Goal: Task Accomplishment & Management: Complete application form

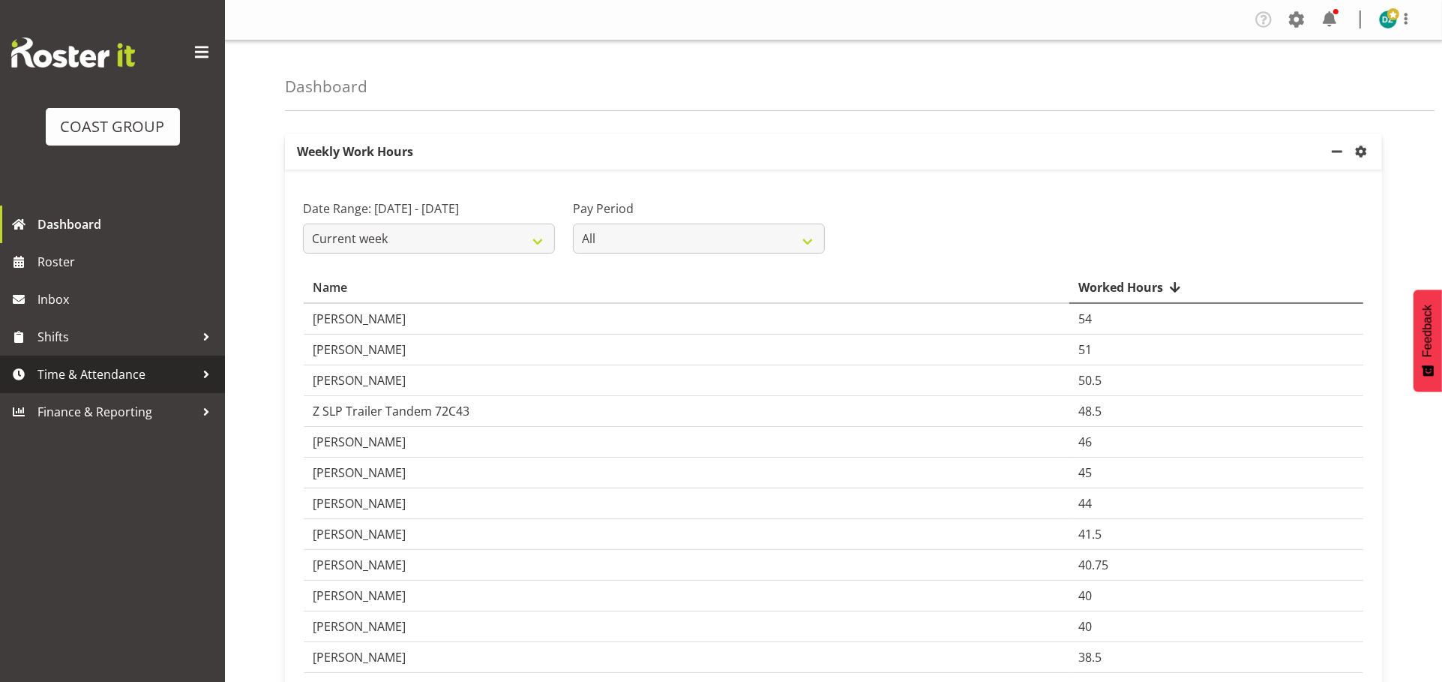
click at [200, 377] on div at bounding box center [206, 374] width 23 height 23
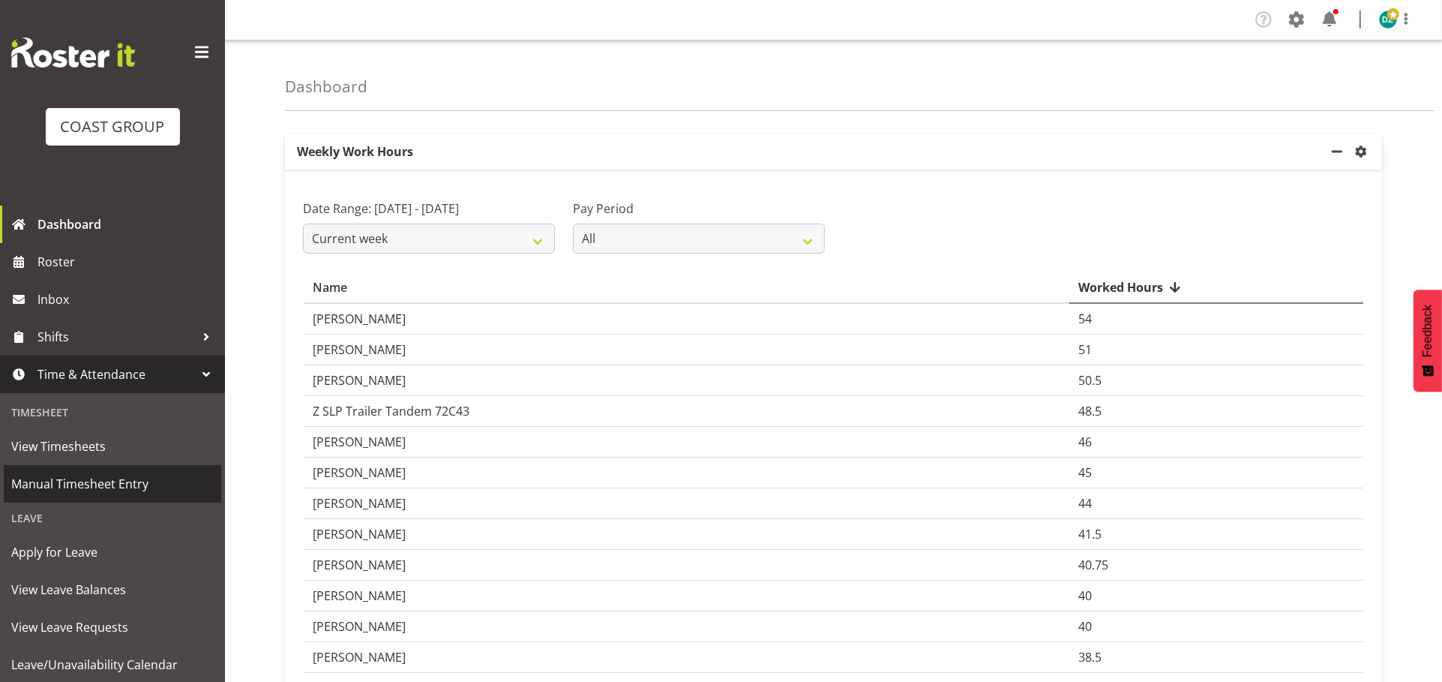
click at [117, 491] on span "Manual Timesheet Entry" at bounding box center [112, 484] width 203 height 23
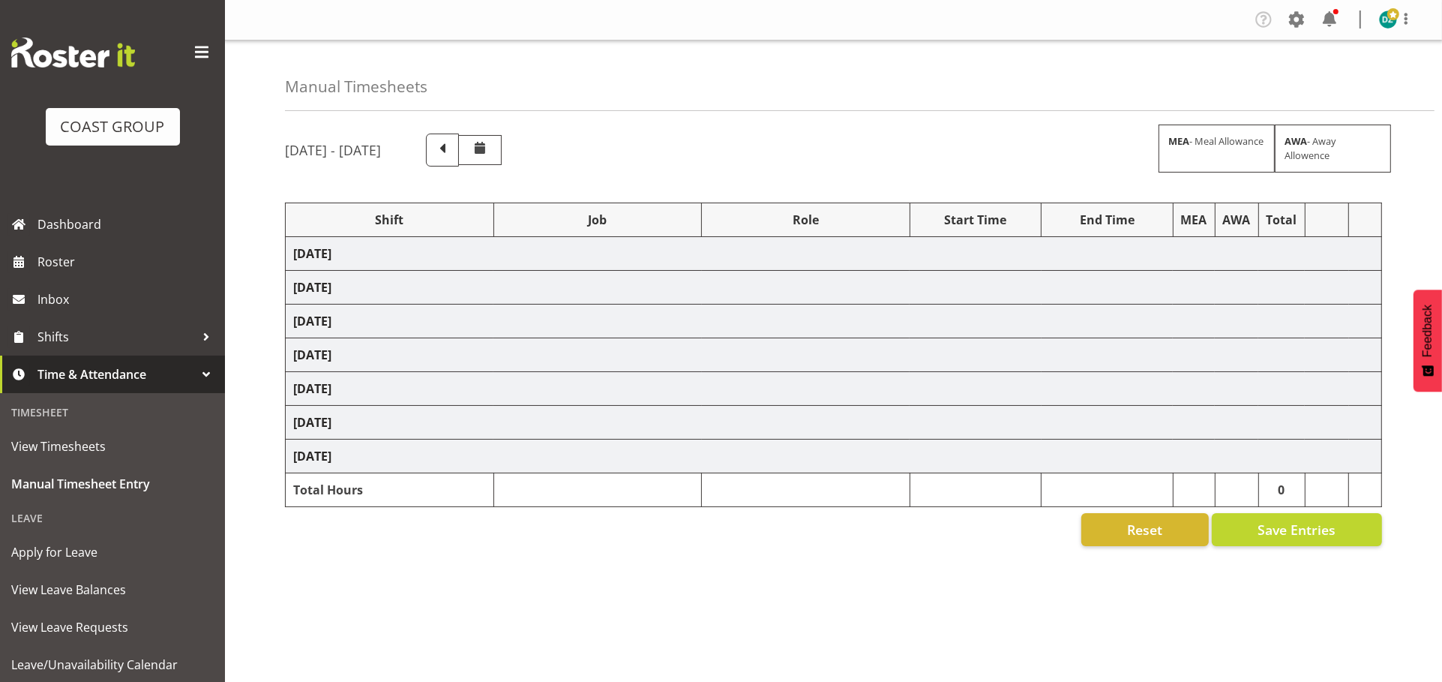
select select "50819"
select select "47"
select select "50819"
select select "47"
select select "50819"
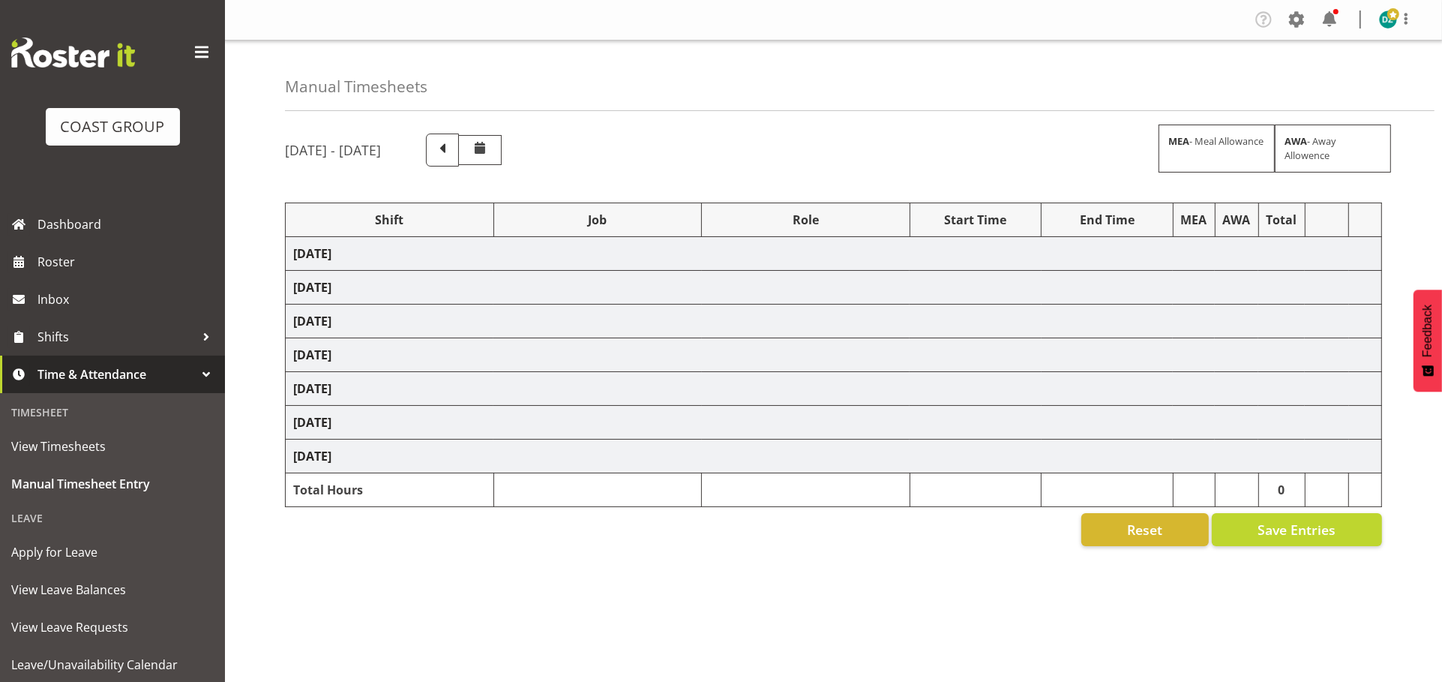
select select "47"
select select "50819"
select select "47"
select select "50819"
select select "47"
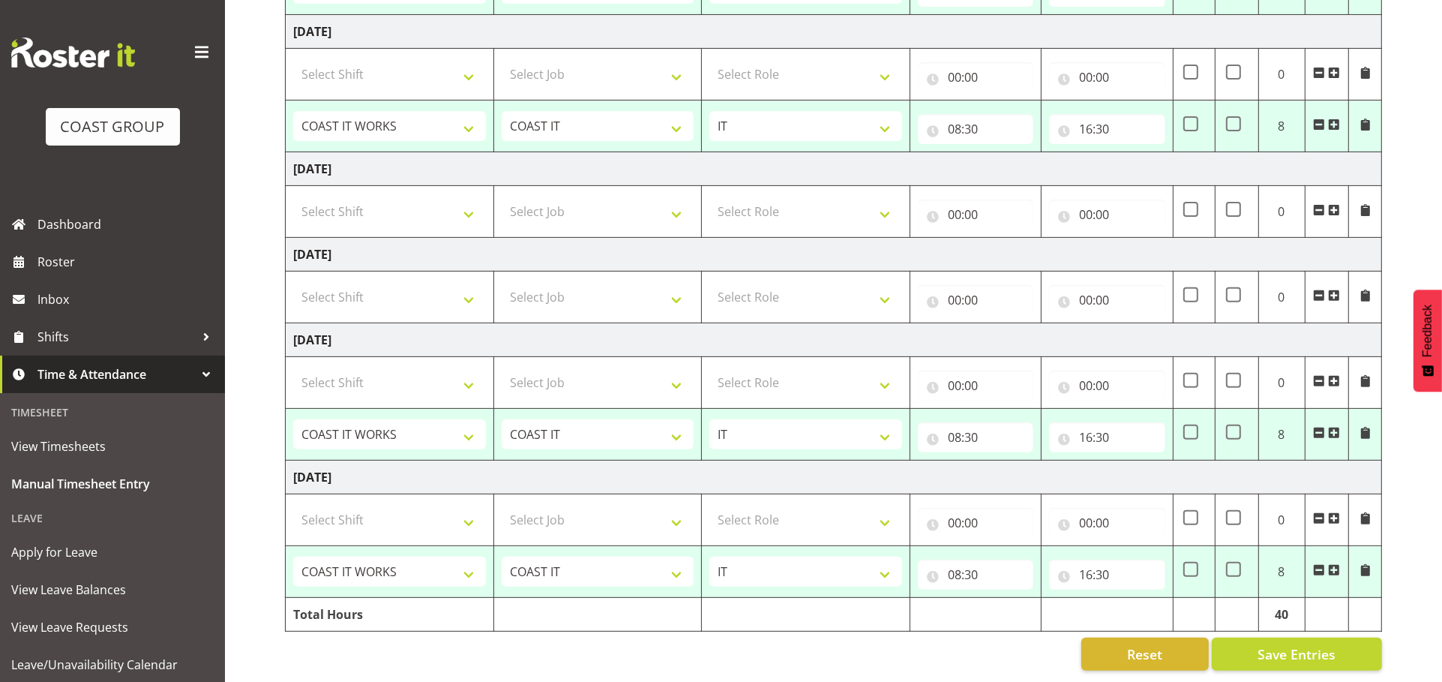
scroll to position [602, 0]
click at [1298, 644] on span "Save Entries" at bounding box center [1297, 654] width 78 height 20
select select "50819"
select select "47"
type input "08:30"
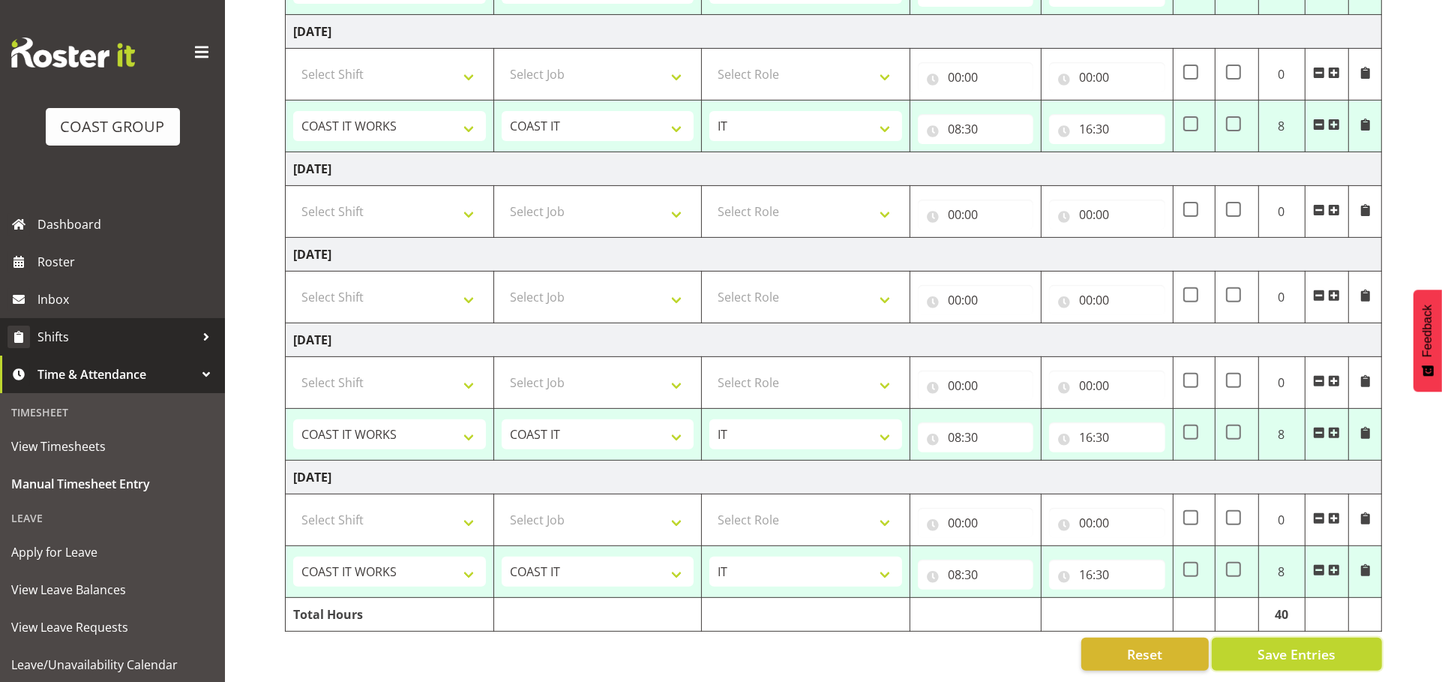
type input "16:30"
select select "50819"
select select "47"
type input "08:30"
type input "16:30"
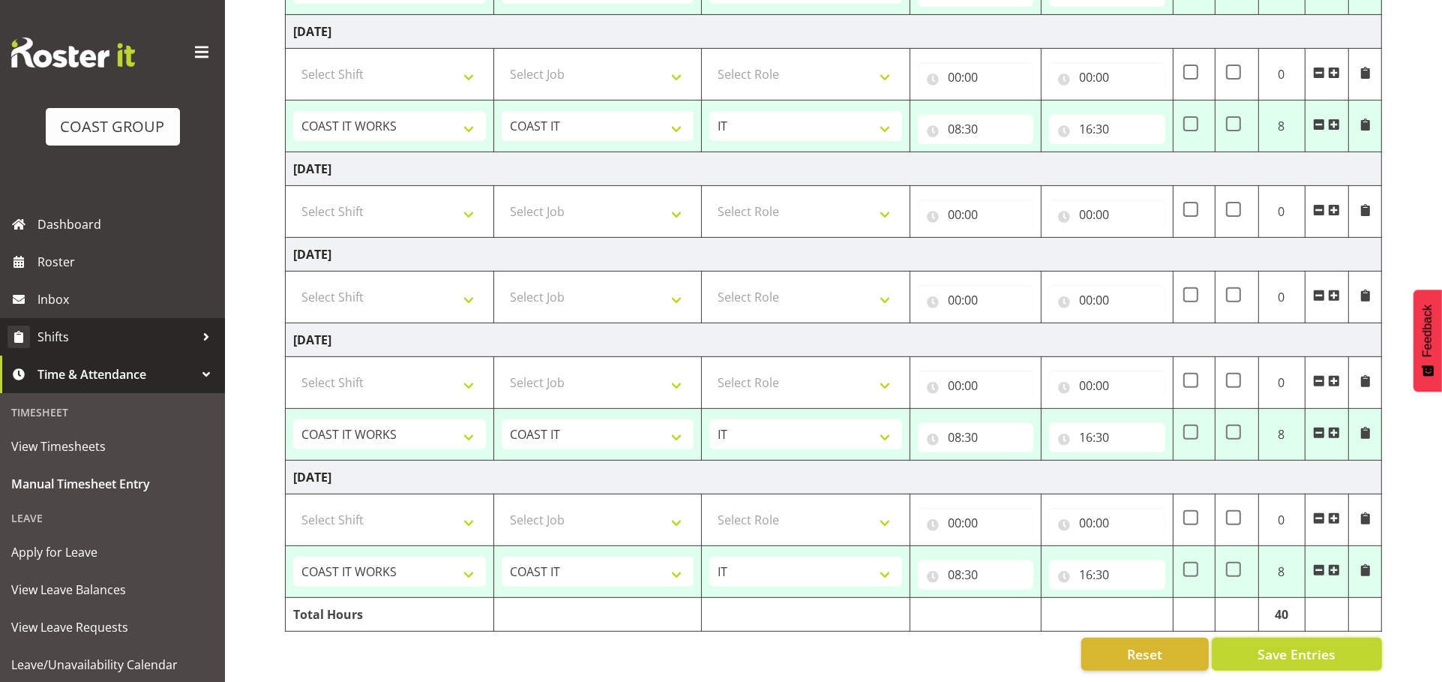
select select "50819"
select select "47"
type input "08:30"
type input "16:30"
select select "50819"
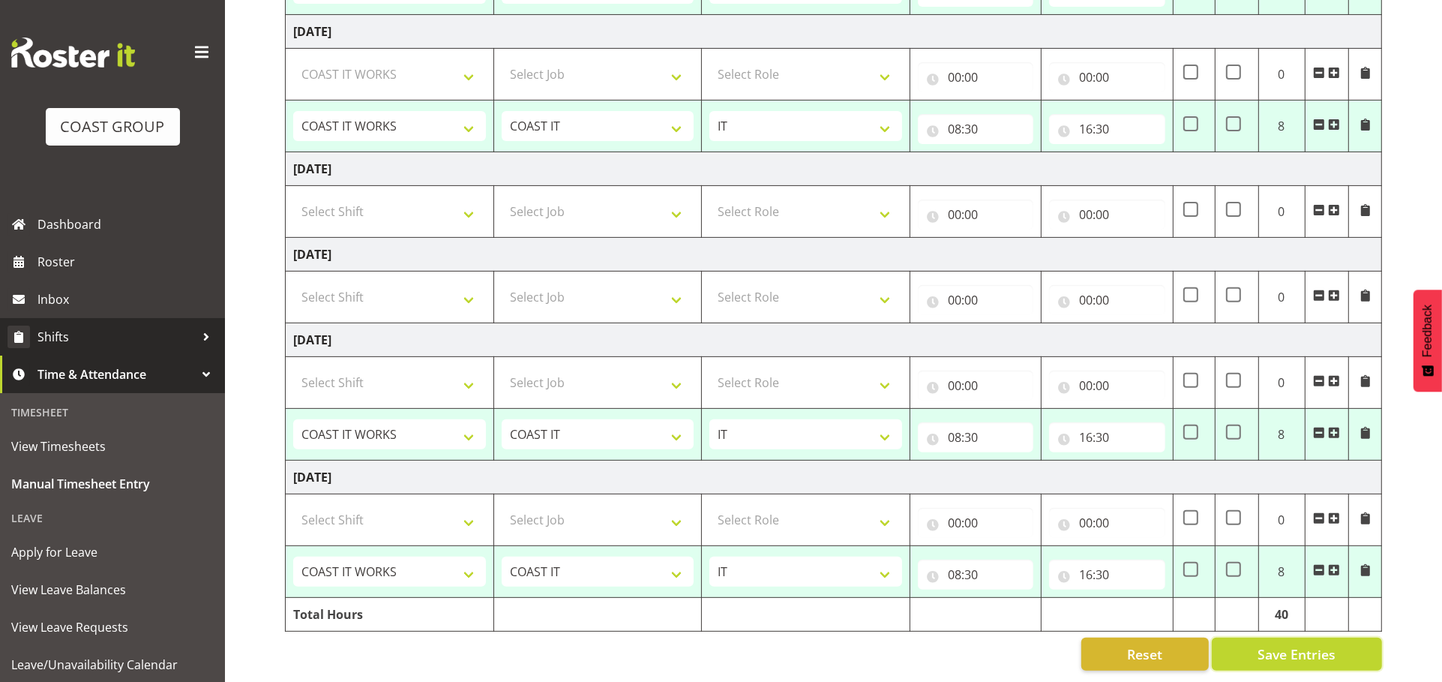
select select "47"
type input "08:30"
type input "16:30"
select select "50819"
select select "47"
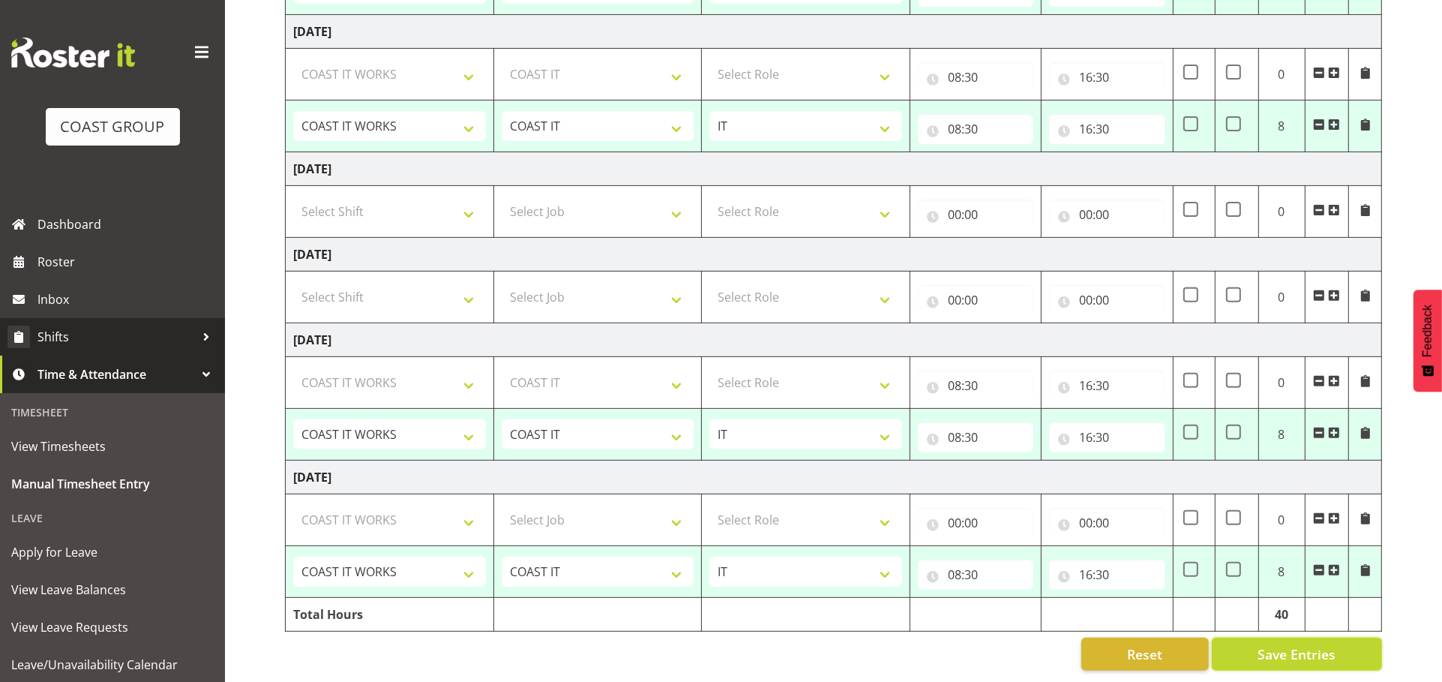
type input "08:30"
type input "16:30"
select select "50819"
select select "47"
select select "50819"
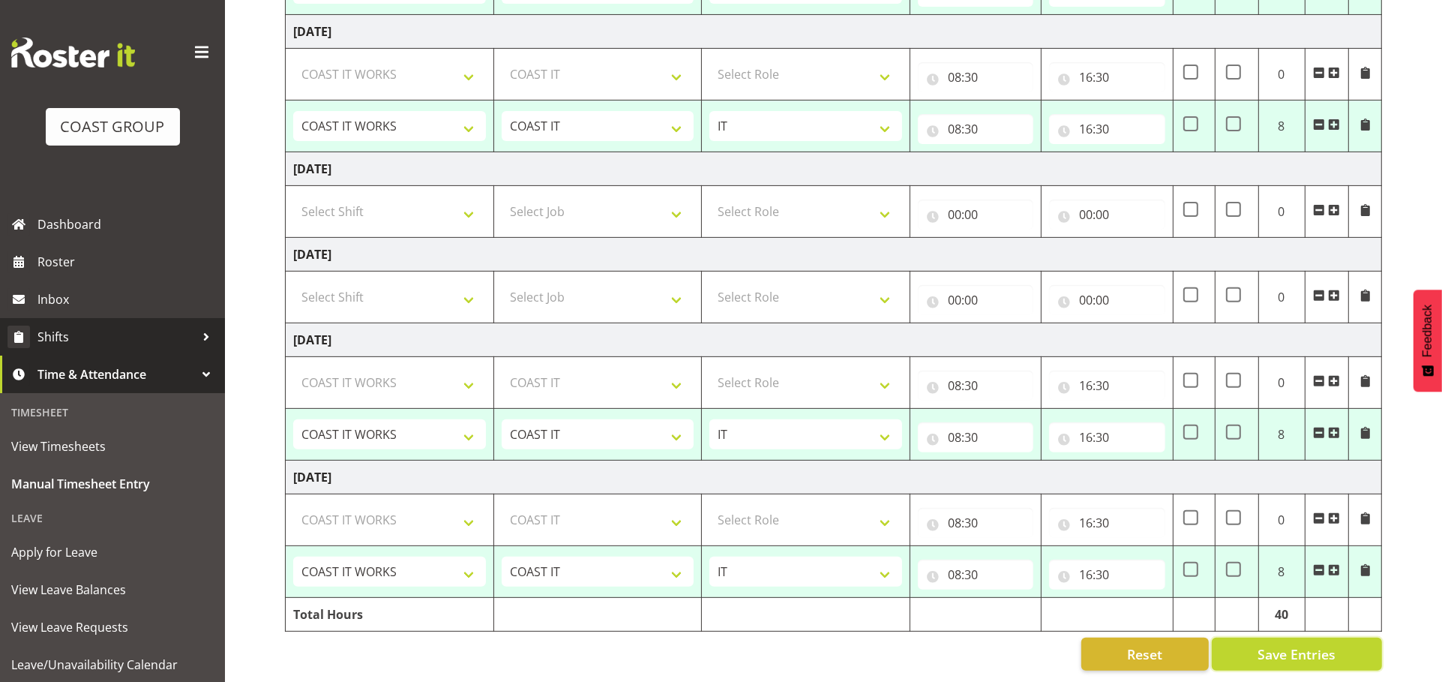
select select "47"
select select "50819"
select select "47"
select select "50819"
select select "47"
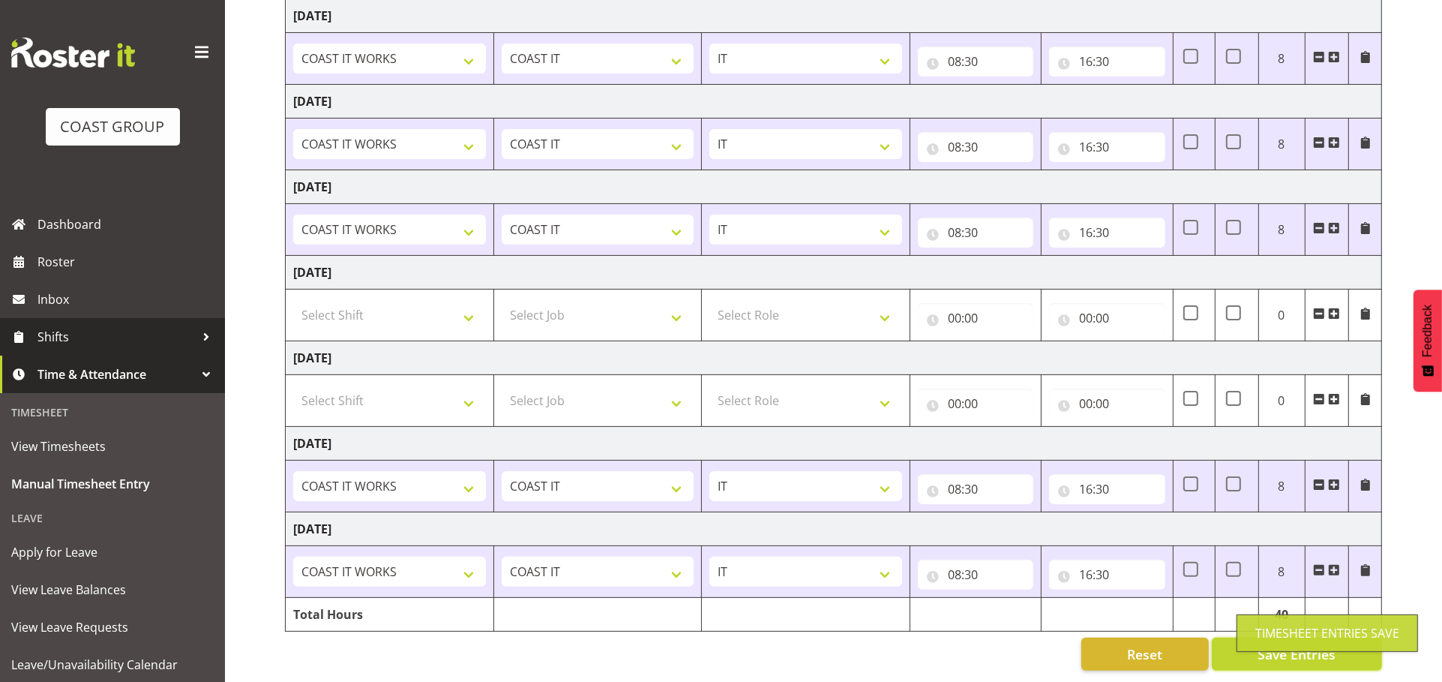
scroll to position [320, 0]
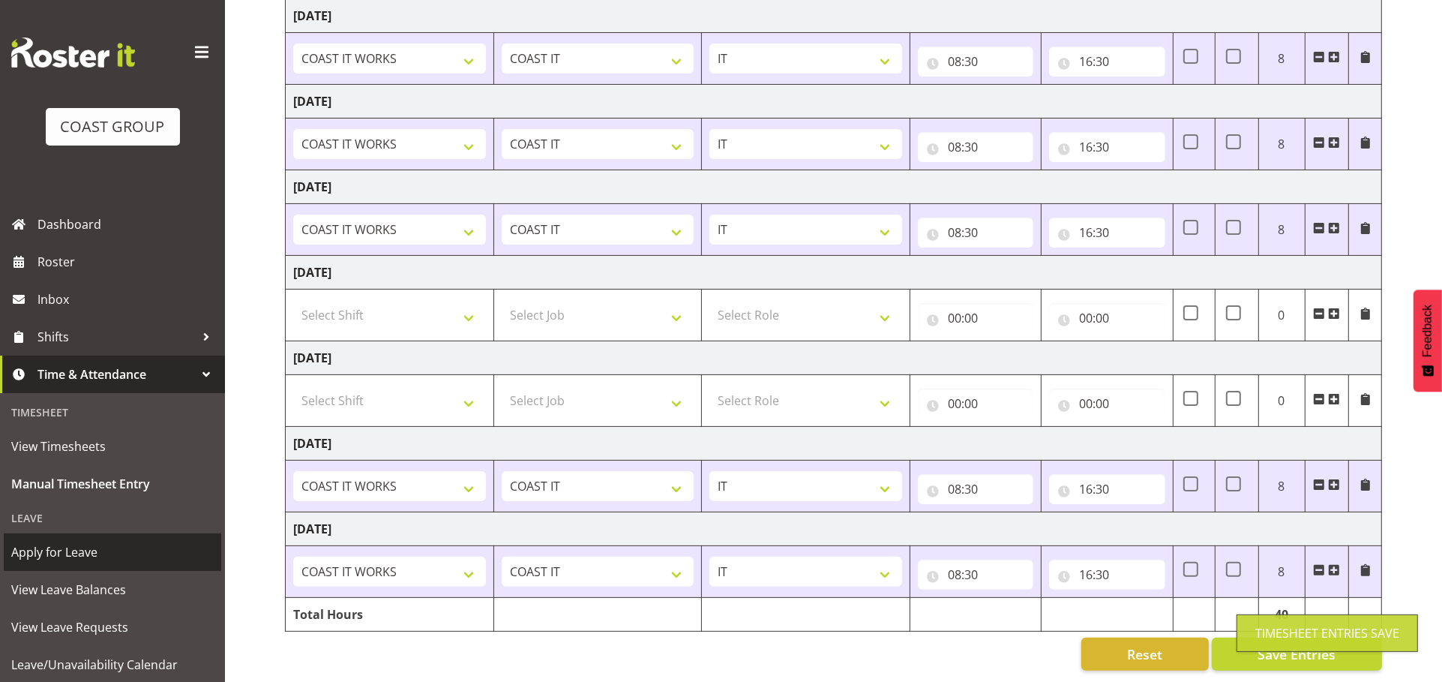
click at [86, 554] on span "Apply for Leave" at bounding box center [112, 552] width 203 height 23
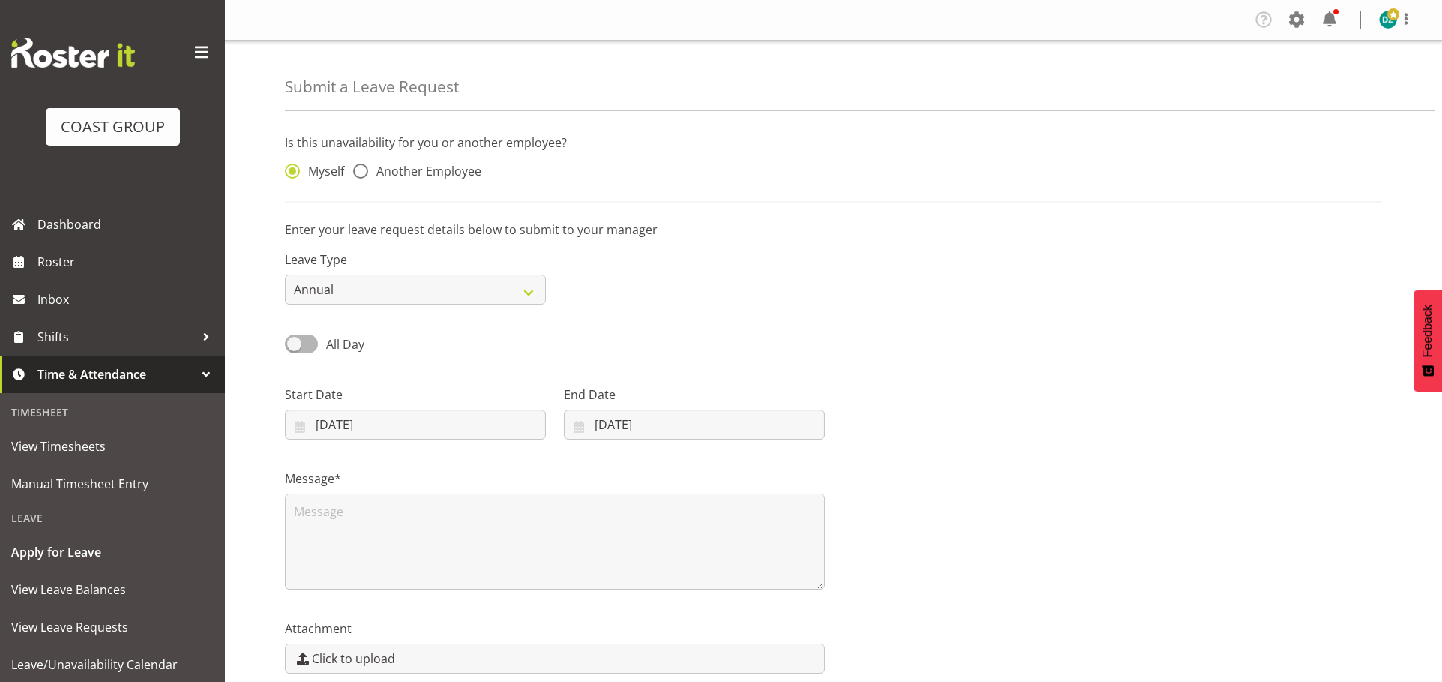
select select "7"
select select "2025"
click at [408, 305] on select "Annual Sick Leave Without Pay Bereavement Domestic Violence Parental Jury Servi…" at bounding box center [415, 290] width 261 height 30
click at [364, 440] on input "25/08/2025" at bounding box center [415, 425] width 261 height 30
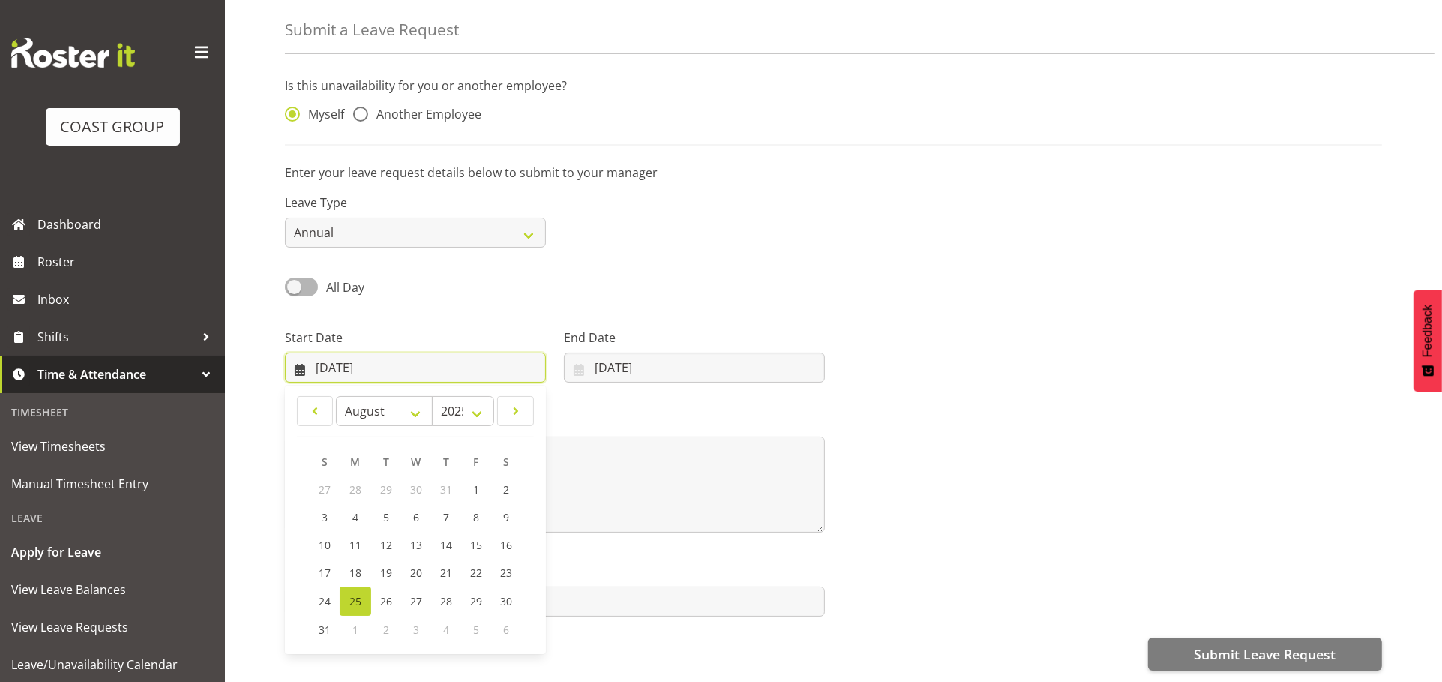
scroll to position [146, 0]
click at [452, 594] on span "28" at bounding box center [446, 601] width 12 height 14
type input "28/08/2025"
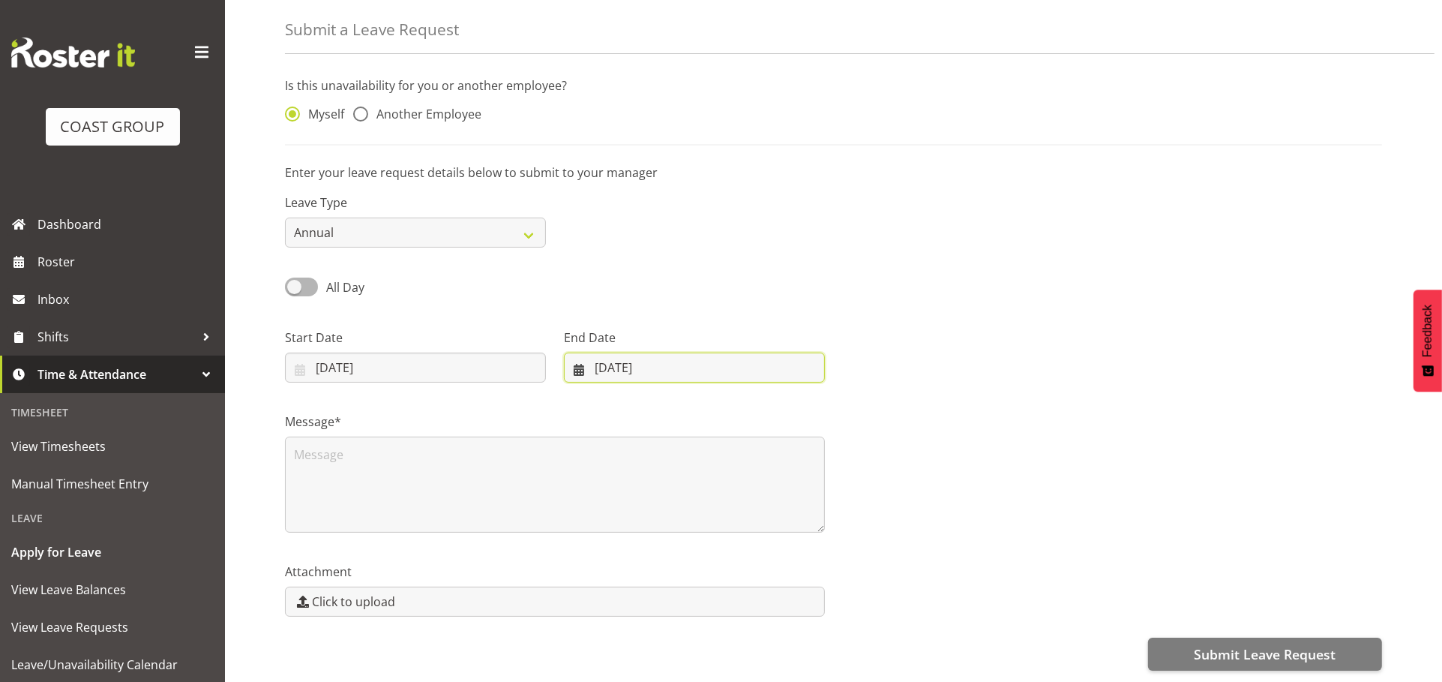
click at [678, 353] on input "25/08/2025" at bounding box center [694, 368] width 261 height 30
click at [751, 594] on span "29" at bounding box center [745, 601] width 12 height 14
type input "29/08/2025"
click at [1128, 461] on div "Message*" at bounding box center [833, 467] width 1115 height 150
click at [612, 437] on textarea at bounding box center [555, 485] width 540 height 96
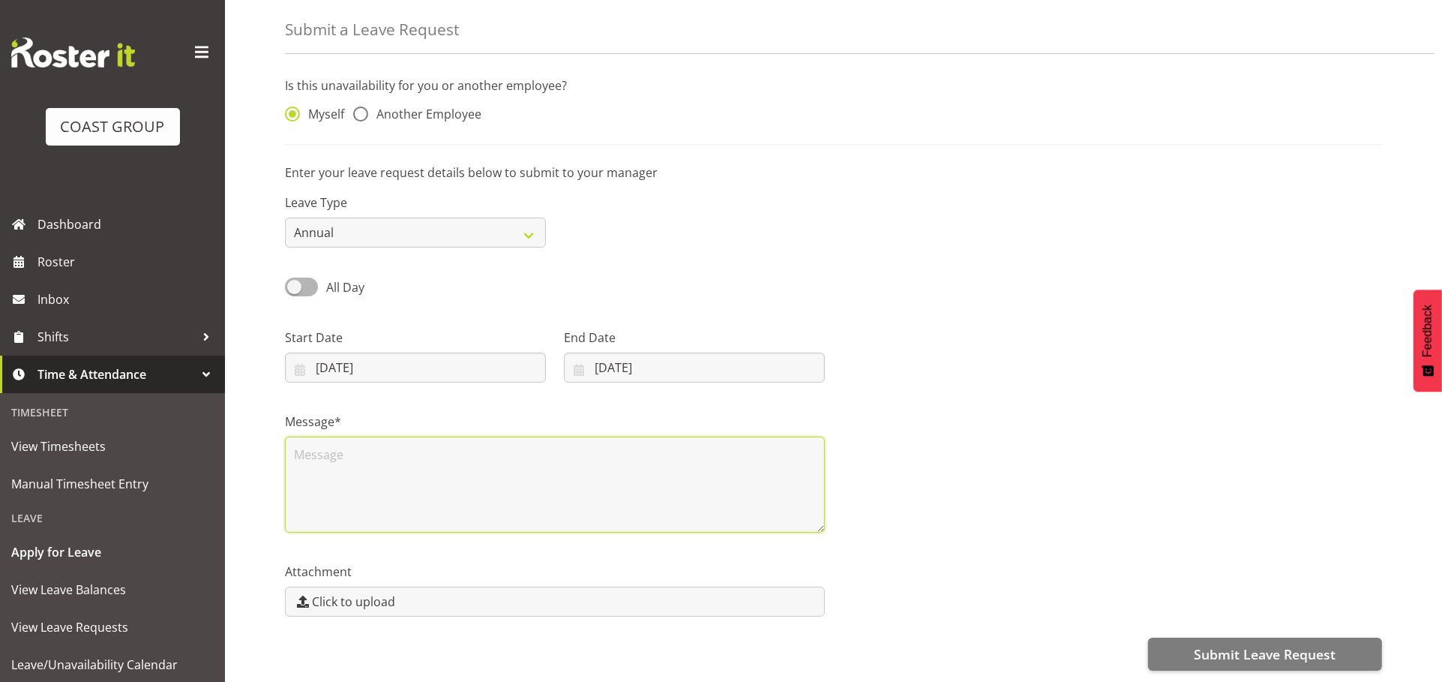
type textarea "P"
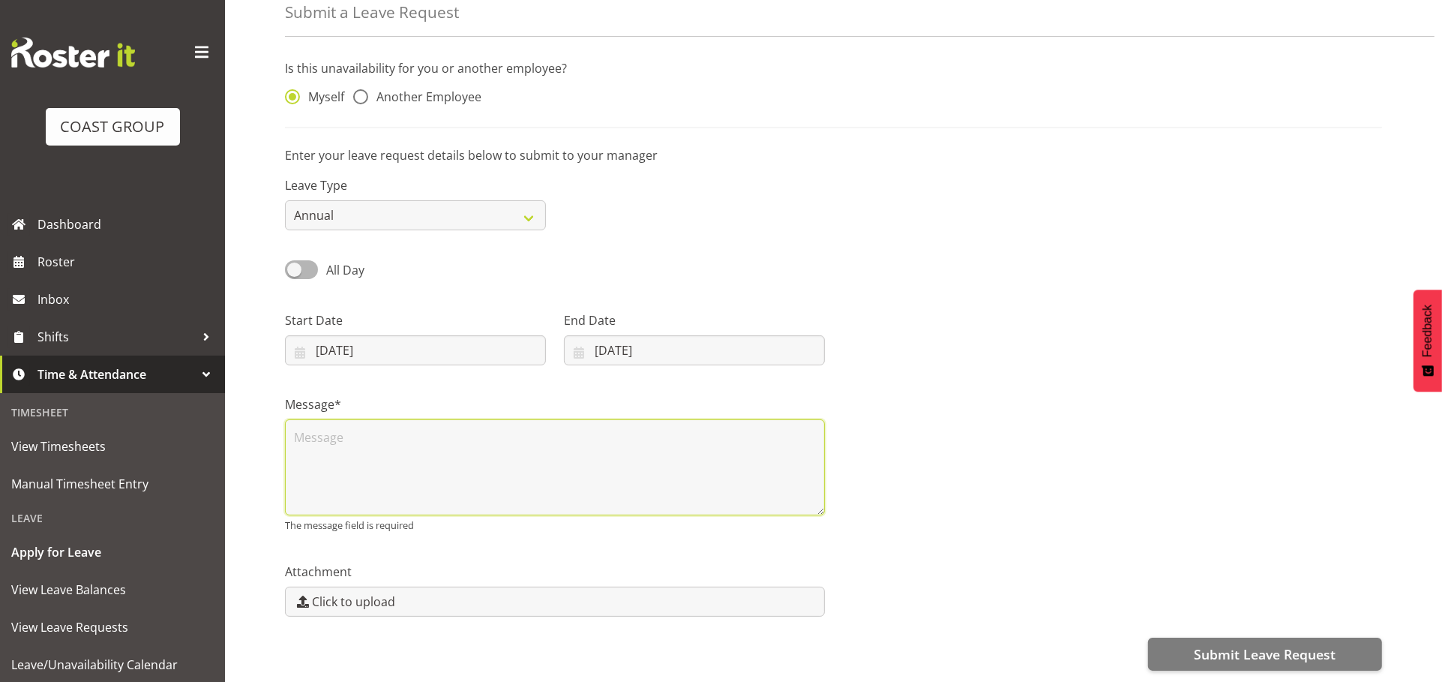
type textarea "p"
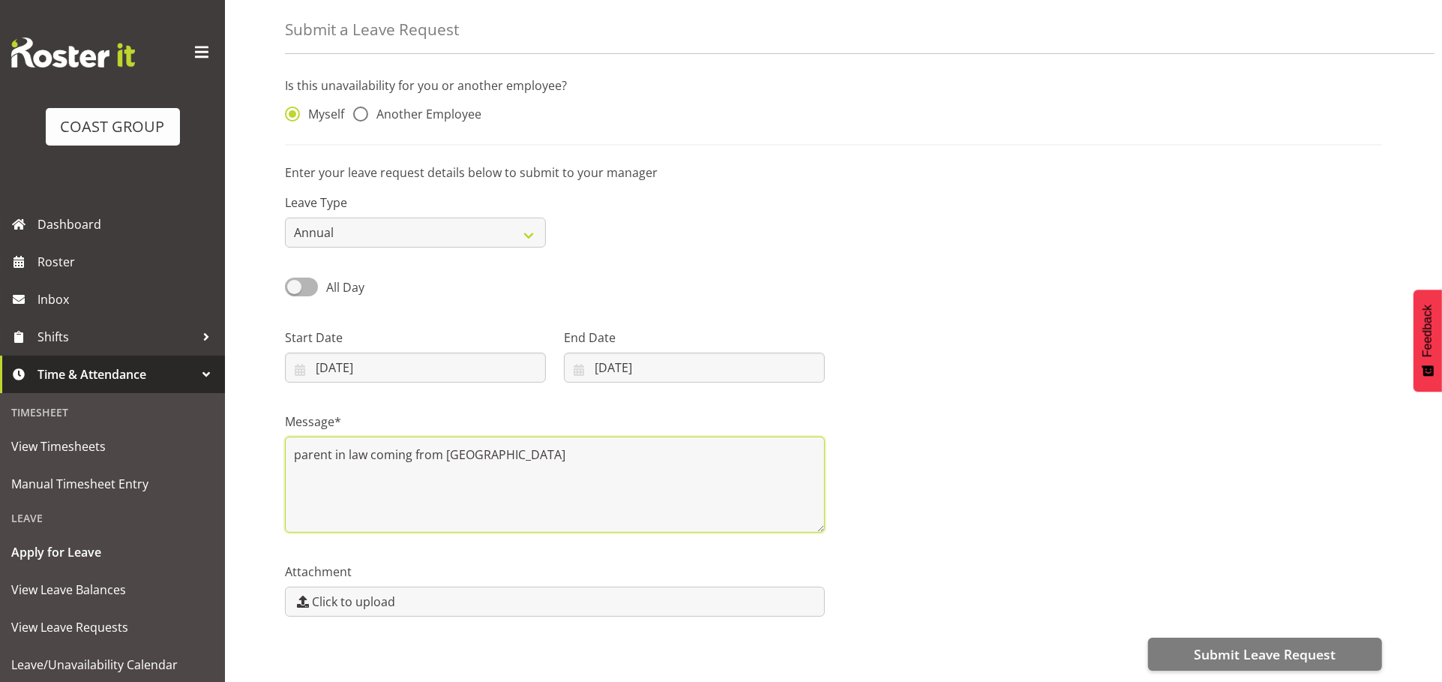
type textarea "parent in law coming from china"
click at [1035, 436] on div "Message* parent in law coming from china" at bounding box center [833, 467] width 1115 height 150
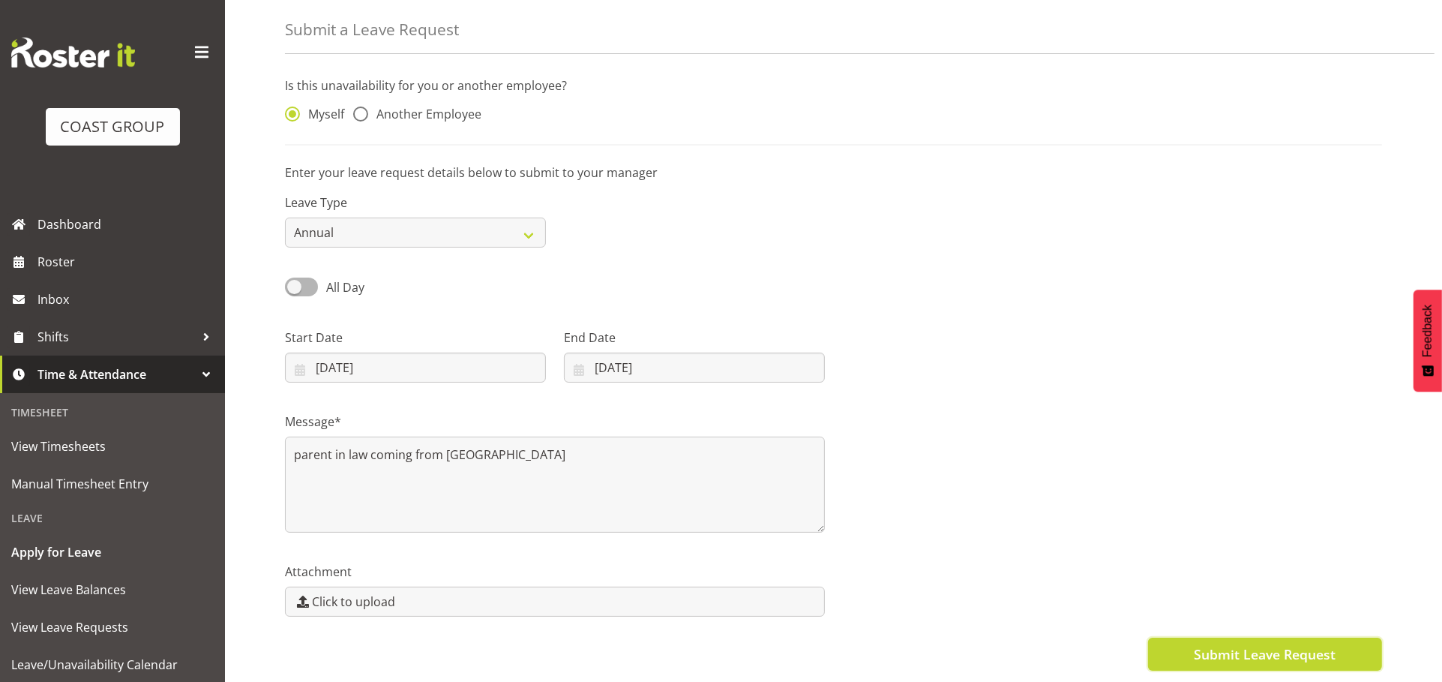
click at [1237, 644] on span "Submit Leave Request" at bounding box center [1265, 654] width 142 height 20
